Goal: Information Seeking & Learning: Learn about a topic

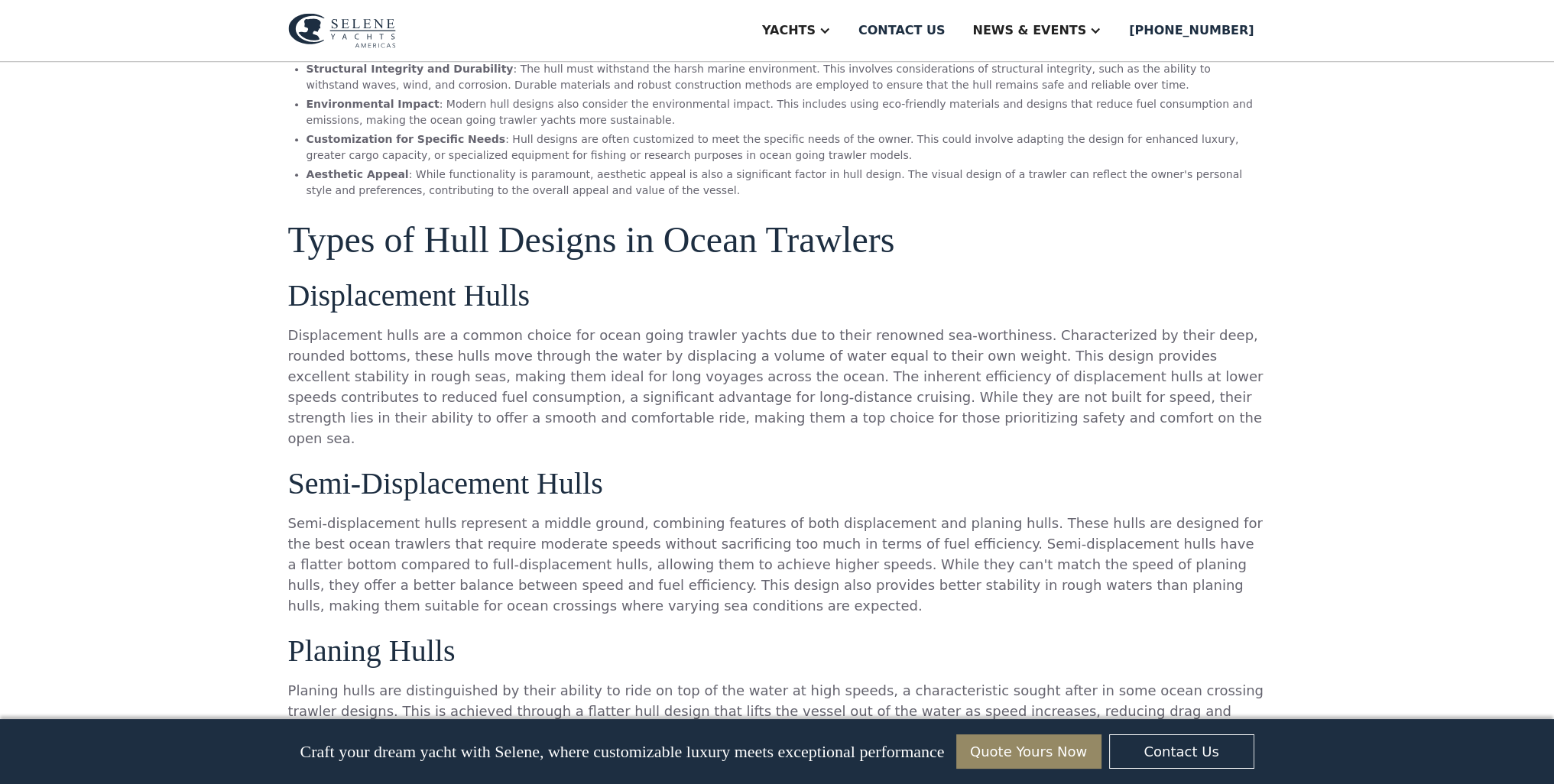
scroll to position [1388, 0]
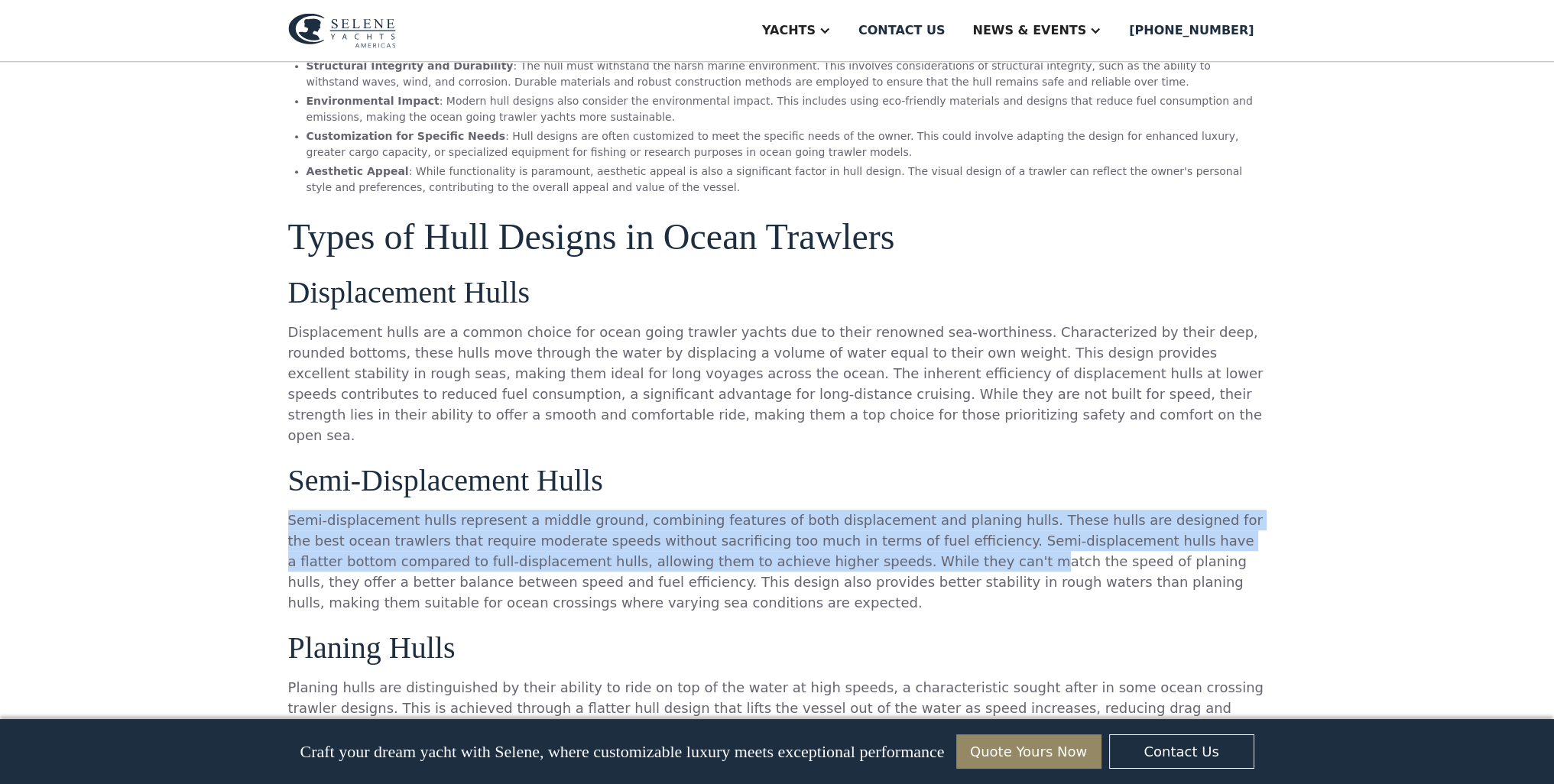
drag, startPoint x: 308, startPoint y: 440, endPoint x: 783, endPoint y: 502, distance: 479.0
click at [784, 509] on p "Semi-displacement hulls represent a middle ground, combining features of both d…" at bounding box center [777, 561] width 979 height 103
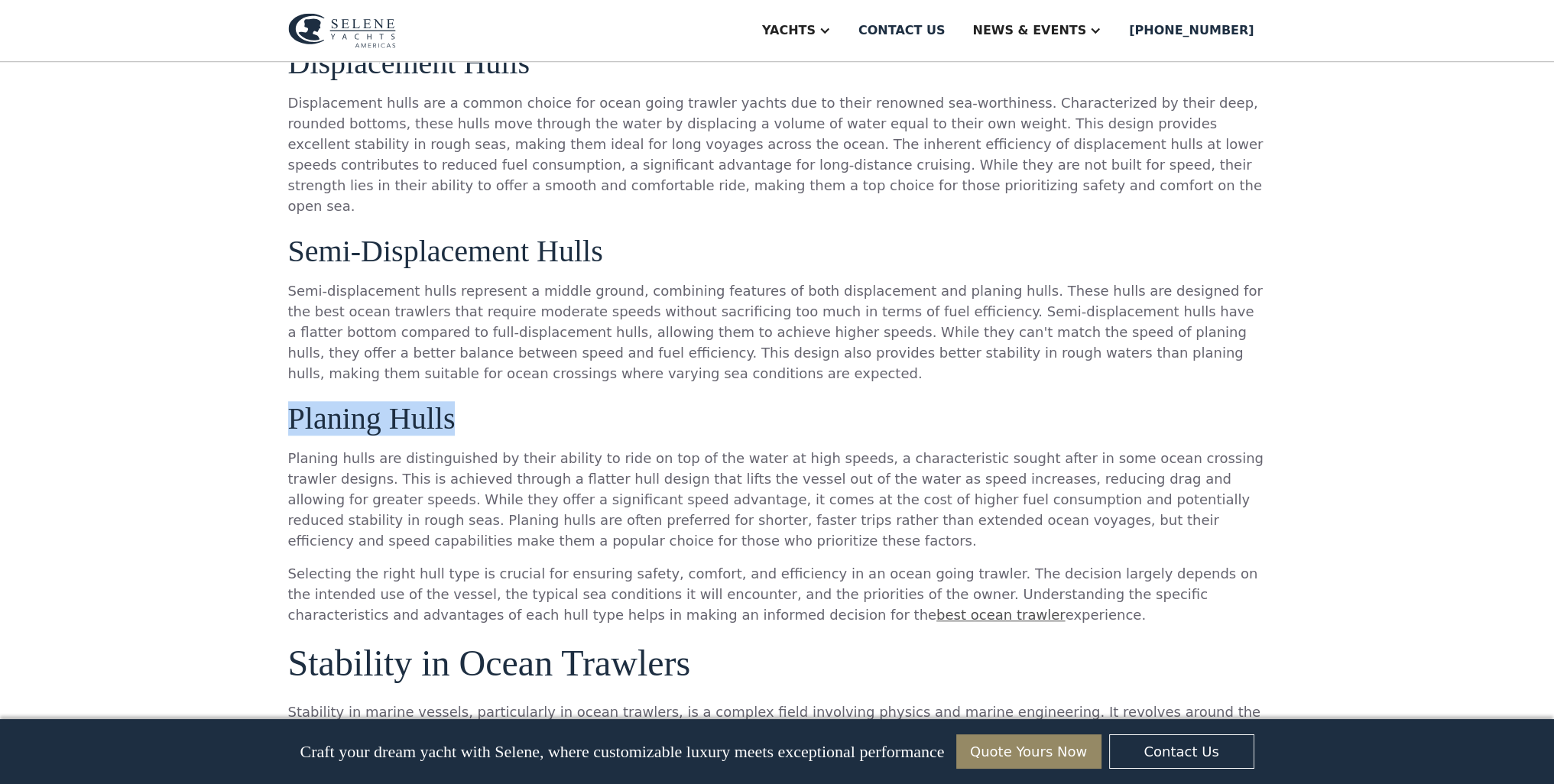
drag, startPoint x: 274, startPoint y: 352, endPoint x: 516, endPoint y: 380, distance: 243.6
click at [512, 377] on div "Ocean Trawlers: Understanding Hull Design & Stability Explore the critical aspe…" at bounding box center [777, 587] width 1554 height 4285
drag, startPoint x: 525, startPoint y: 396, endPoint x: 591, endPoint y: 438, distance: 78.2
click at [526, 448] on p "Planing hulls are distinguished by their ability to ride on top of the water at…" at bounding box center [777, 499] width 979 height 103
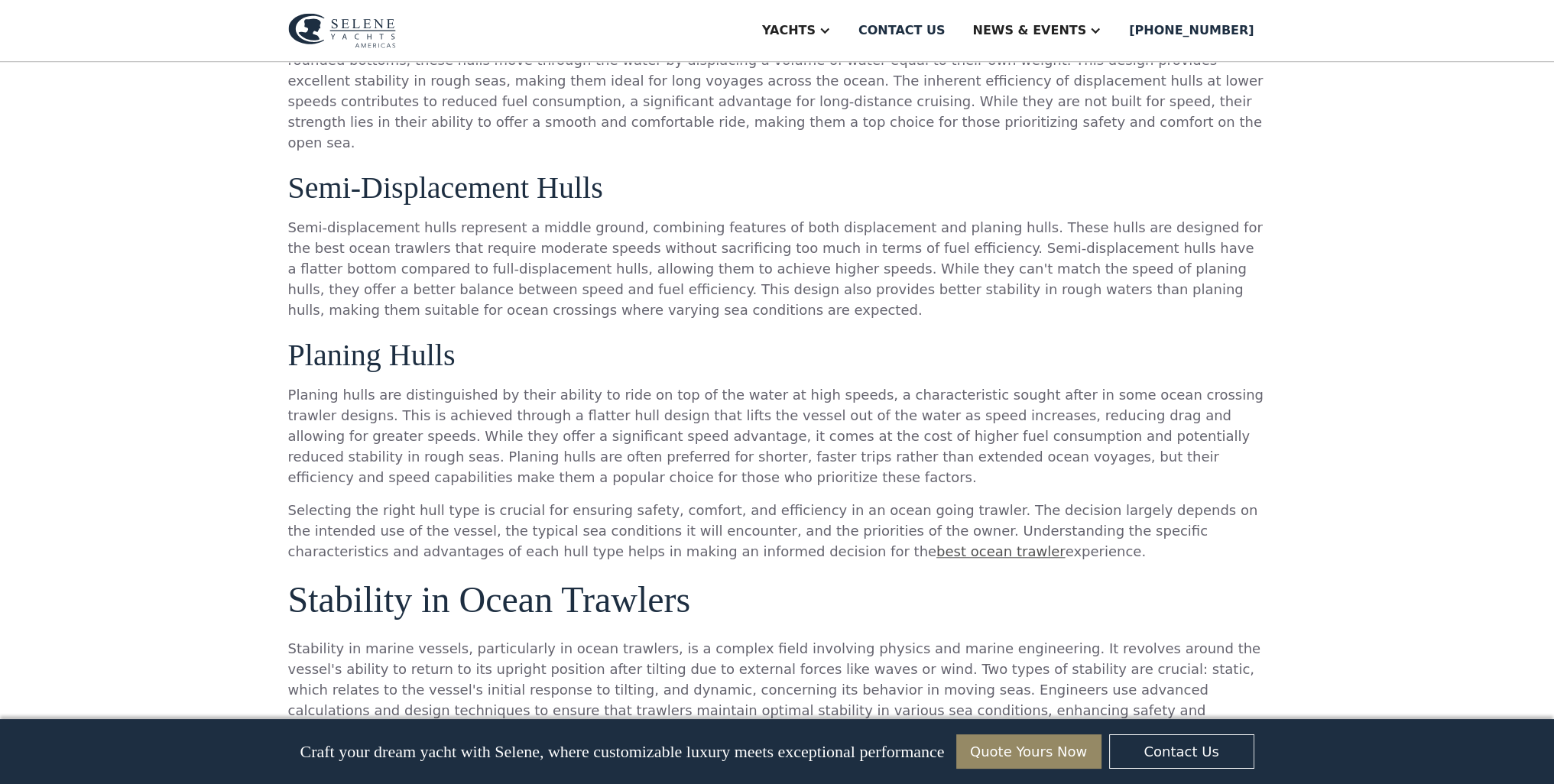
scroll to position [1770, 0]
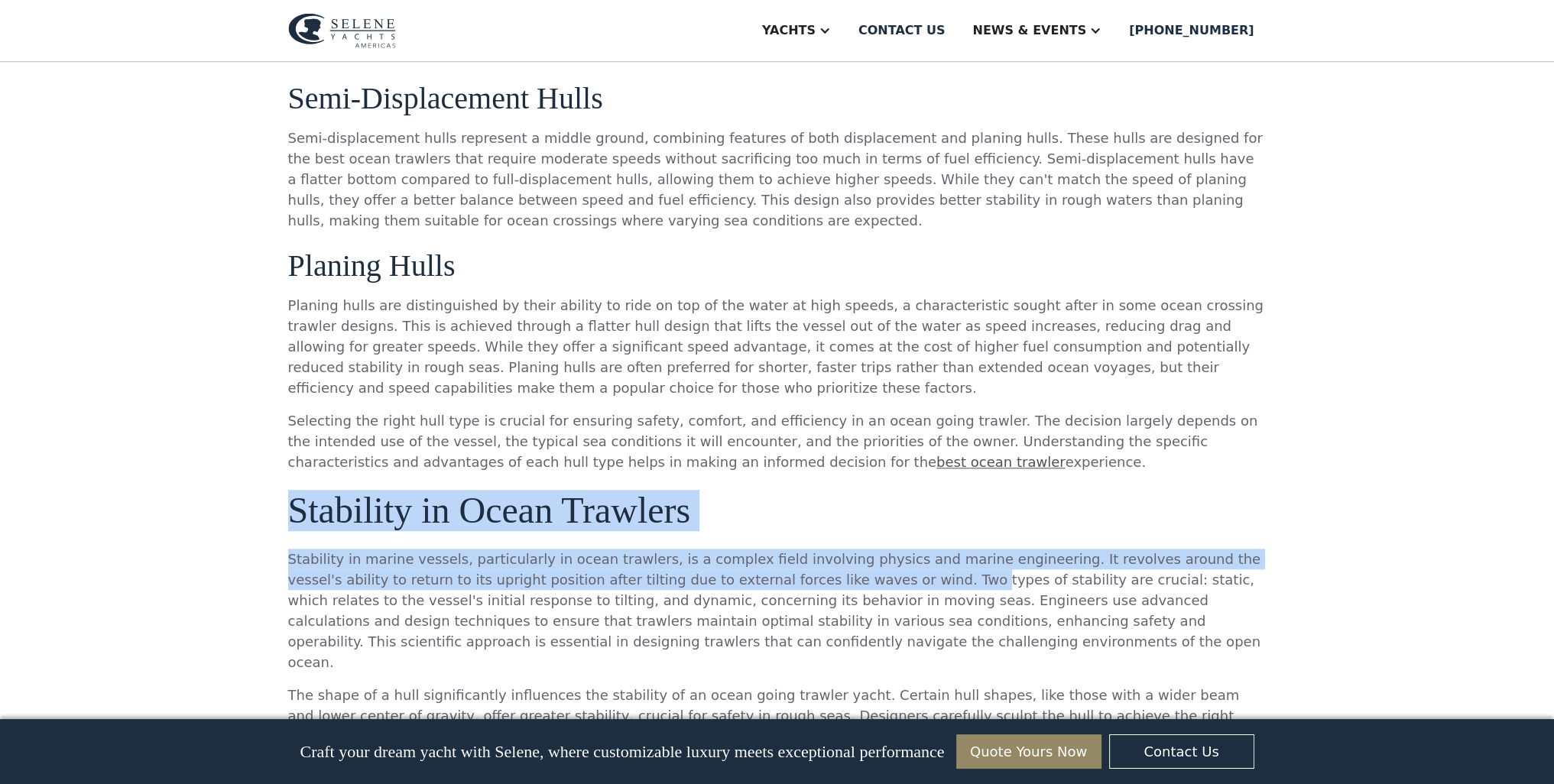
drag, startPoint x: 292, startPoint y: 453, endPoint x: 826, endPoint y: 512, distance: 537.2
click at [822, 512] on div "Ocean Trawlers: Understanding Hull Design & Stability Explore the critical aspe…" at bounding box center [777, 435] width 1554 height 4285
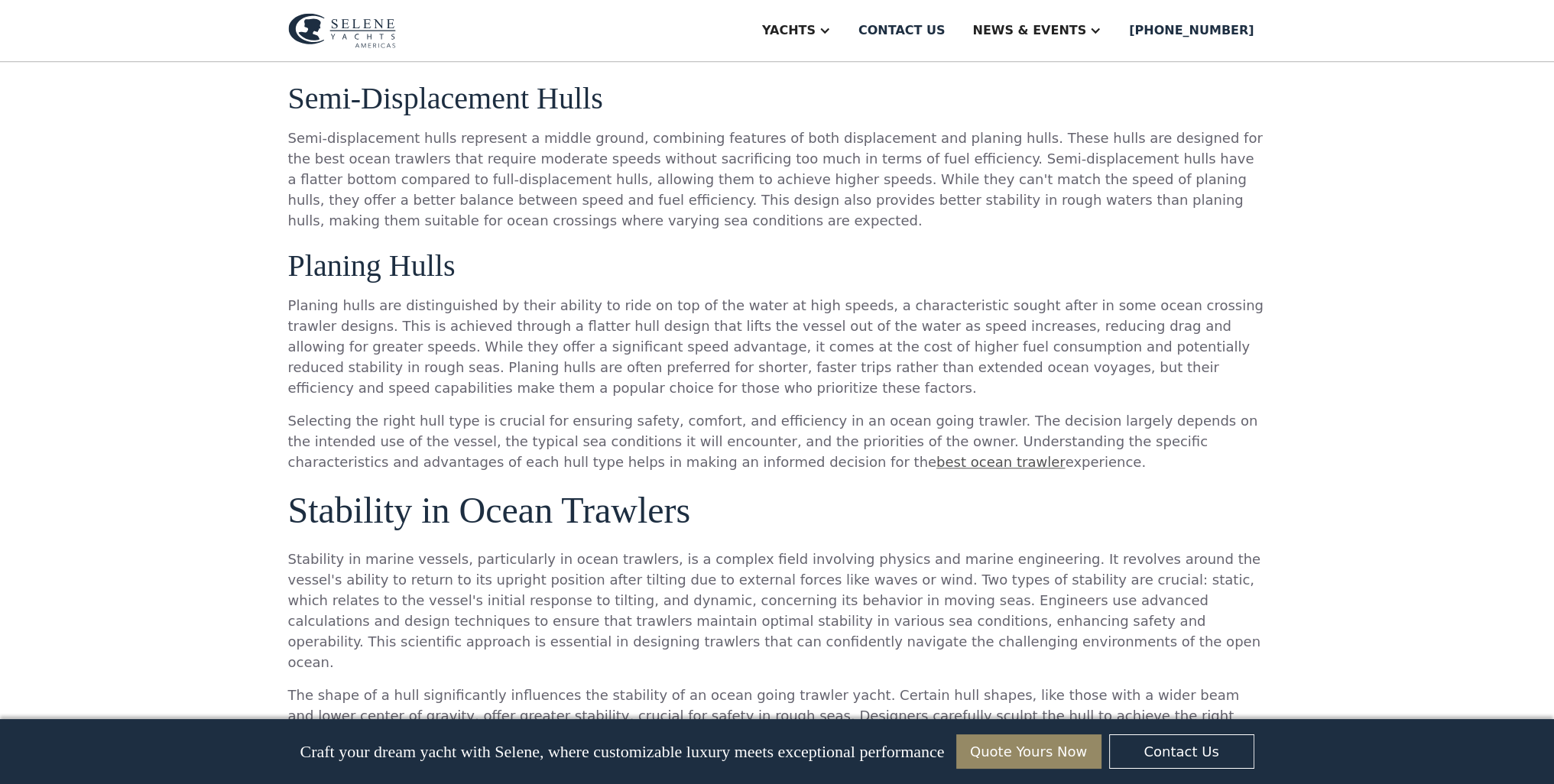
click at [826, 548] on p "Stability in marine vessels, particularly in ocean trawlers, is a complex field…" at bounding box center [777, 610] width 979 height 123
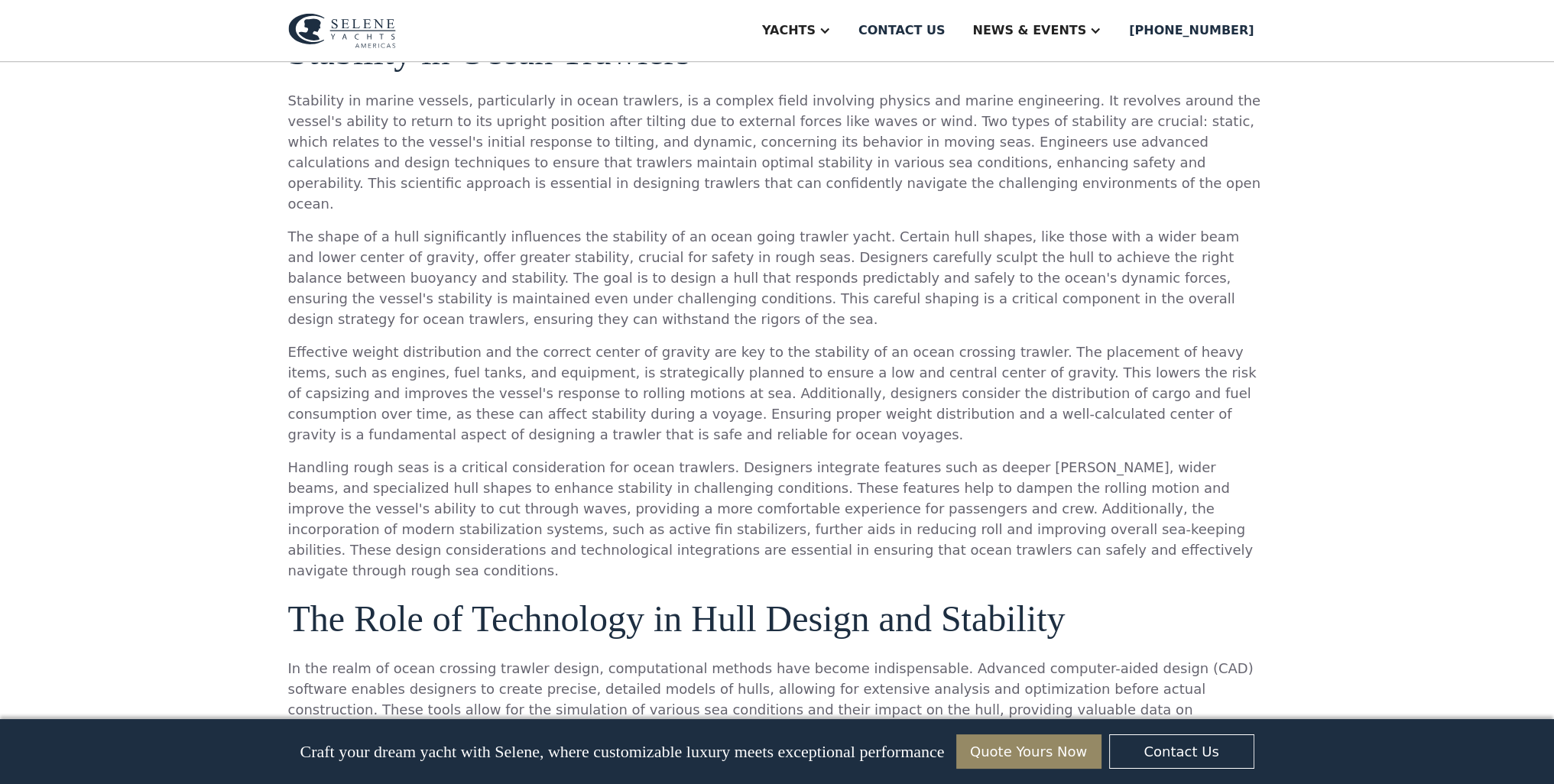
scroll to position [2457, 0]
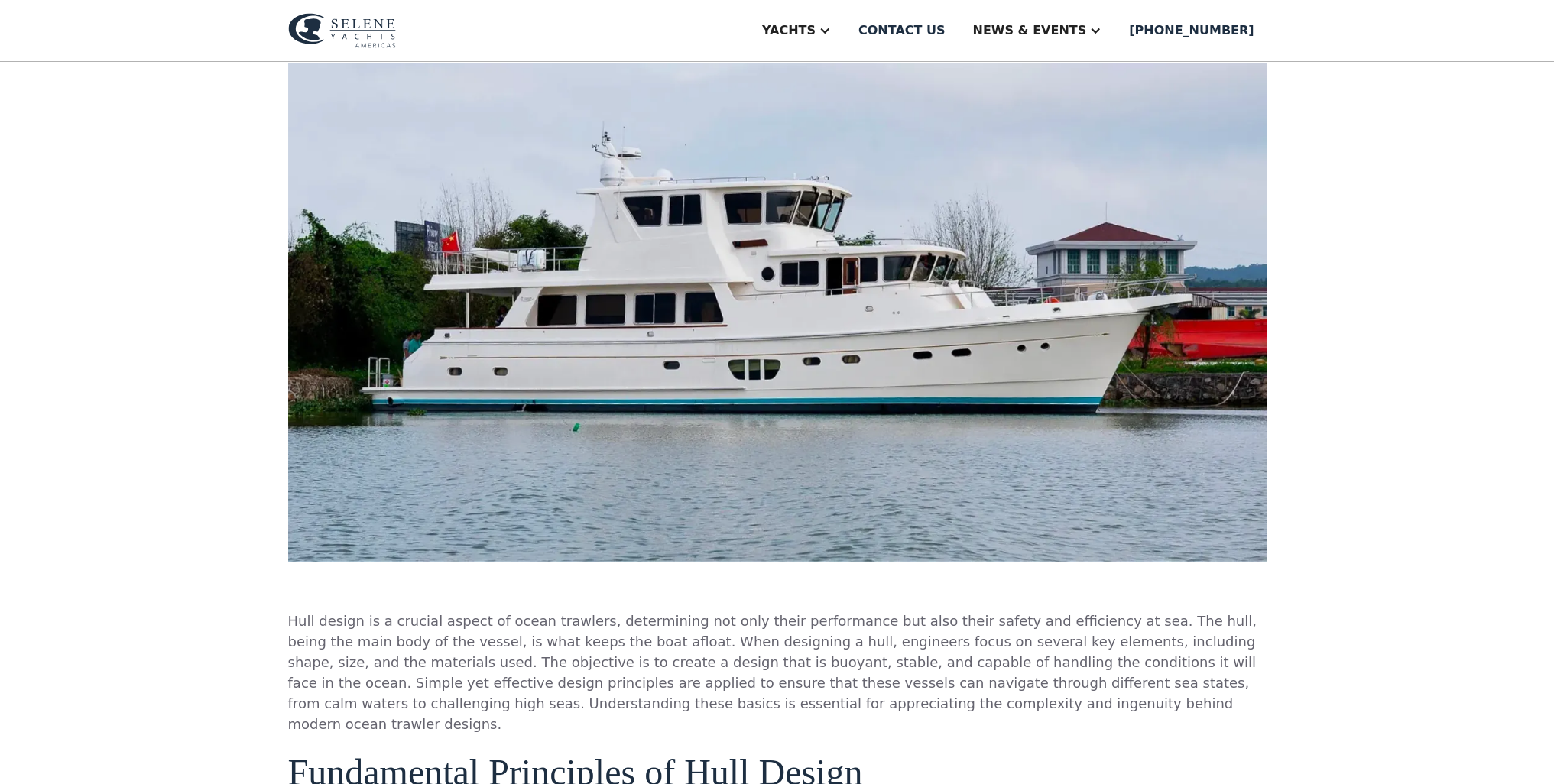
drag, startPoint x: 505, startPoint y: 362, endPoint x: 539, endPoint y: 255, distance: 112.3
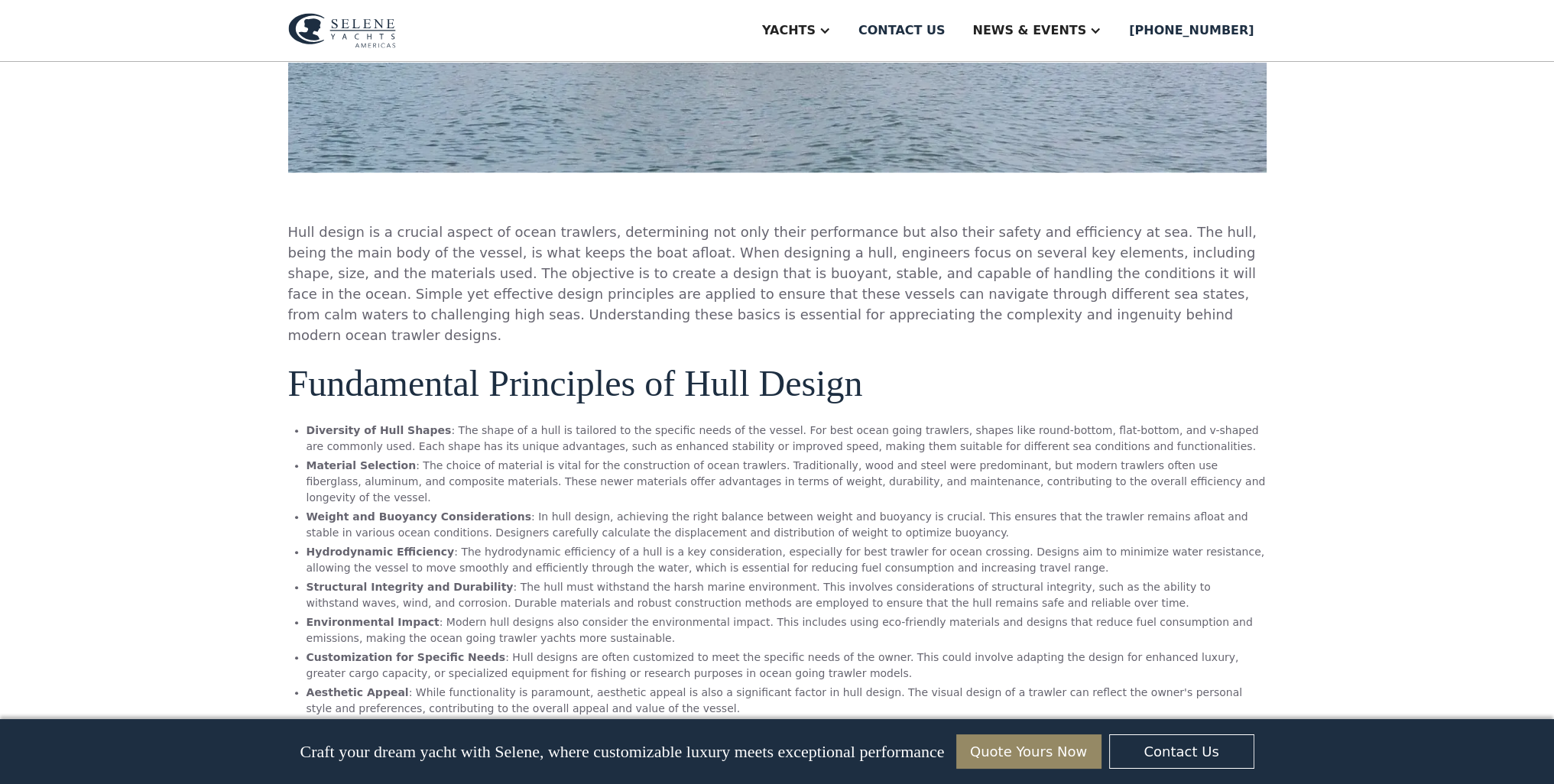
scroll to position [993, 0]
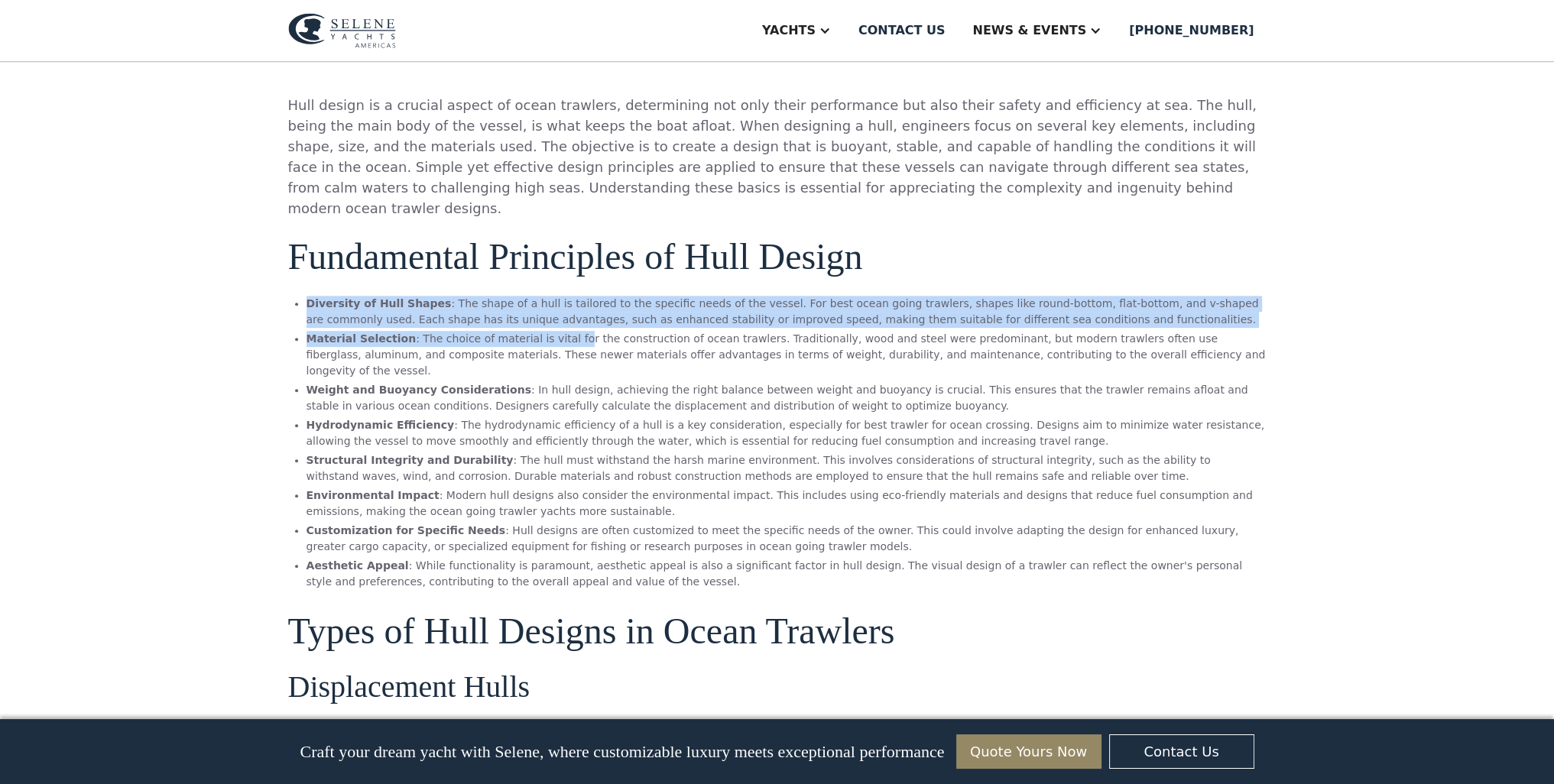
drag, startPoint x: 551, startPoint y: 318, endPoint x: 712, endPoint y: 370, distance: 169.2
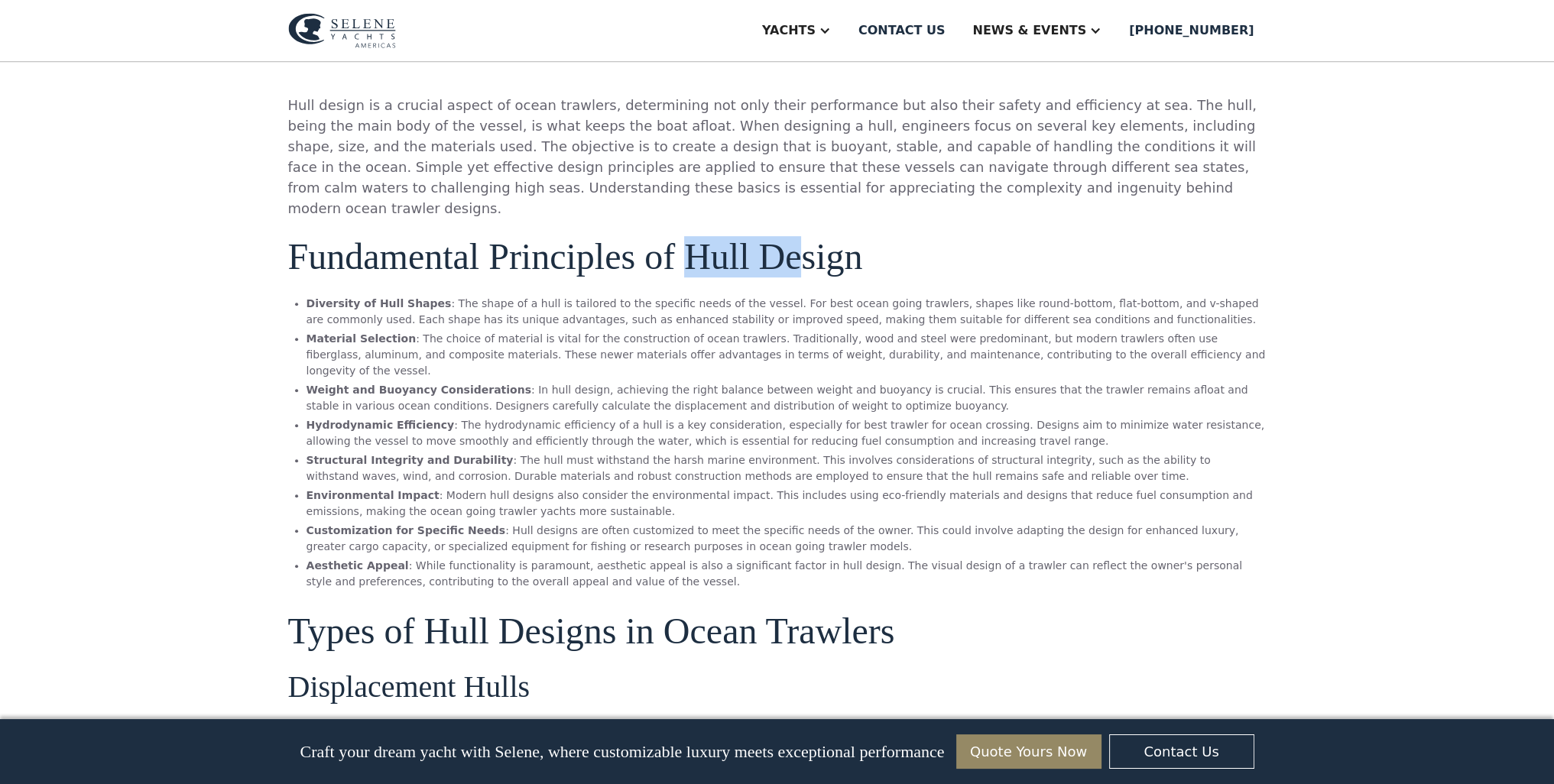
drag, startPoint x: 698, startPoint y: 239, endPoint x: 895, endPoint y: 292, distance: 204.0
click at [918, 488] on li "Environmental Impact : Modern hull designs also consider the environmental impa…" at bounding box center [786, 503] width 961 height 32
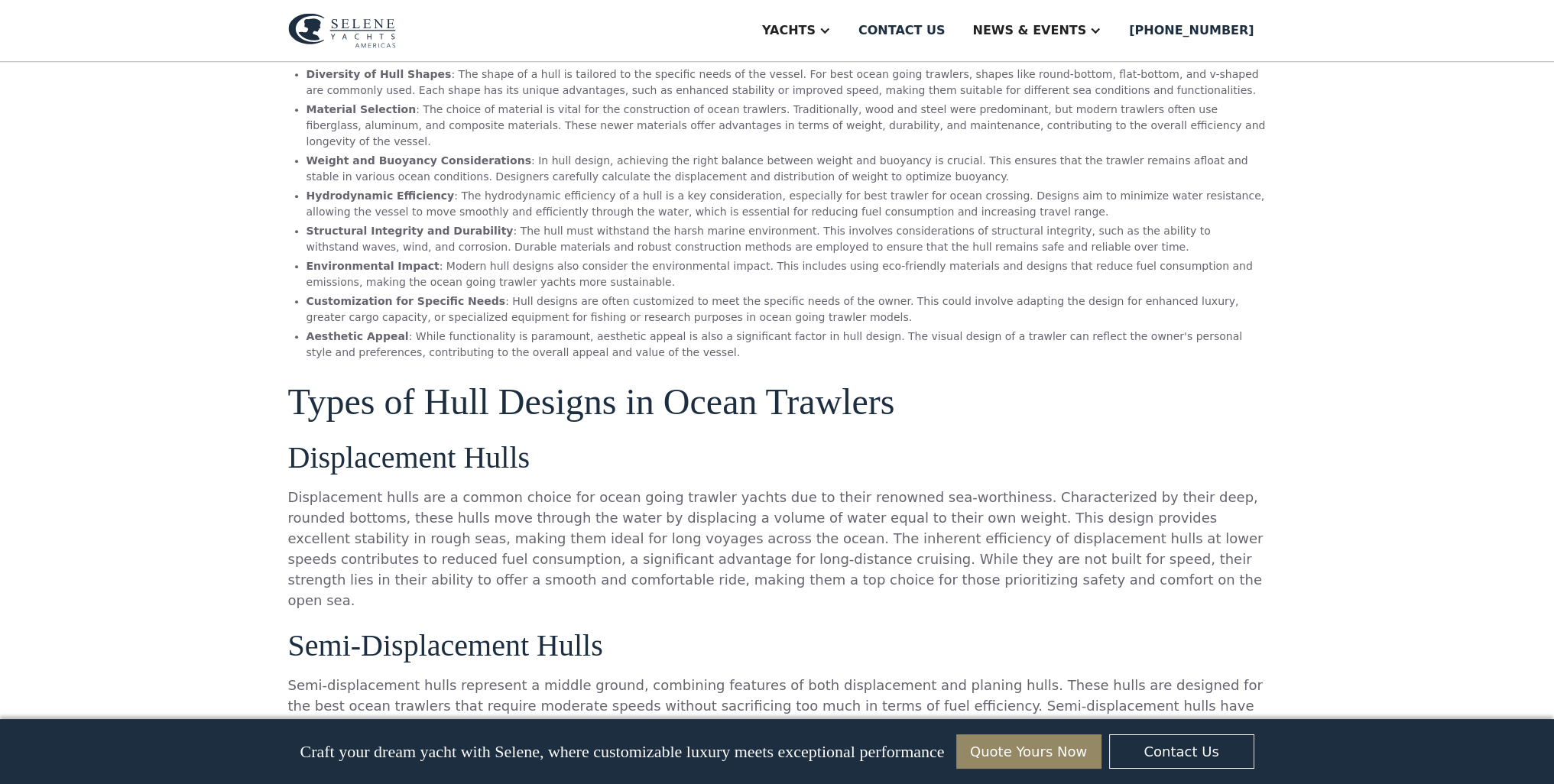
click at [647, 487] on p "Displacement hulls are a common choice for ocean going trawler yachts due to th…" at bounding box center [777, 548] width 979 height 123
drag, startPoint x: 575, startPoint y: 475, endPoint x: 717, endPoint y: 490, distance: 142.8
click at [717, 490] on p "Displacement hulls are a common choice for ocean going trawler yachts due to th…" at bounding box center [777, 548] width 979 height 123
